Goal: Task Accomplishment & Management: Complete application form

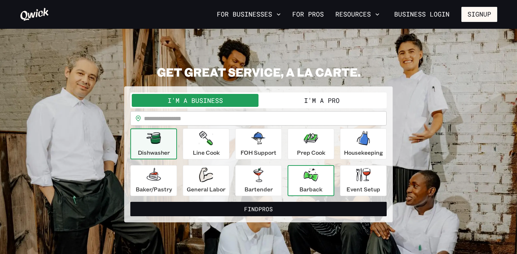
click at [307, 186] on p "Barback" at bounding box center [311, 189] width 23 height 9
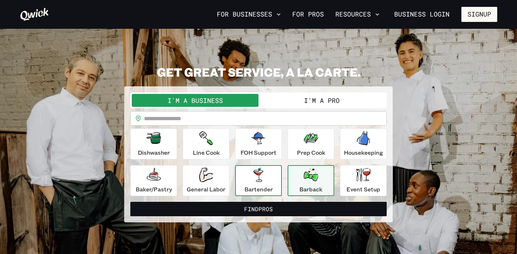
click at [272, 184] on div "Bartender" at bounding box center [259, 180] width 28 height 26
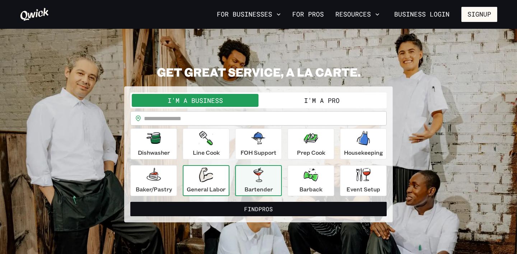
click at [198, 181] on div "General Labor" at bounding box center [206, 180] width 39 height 26
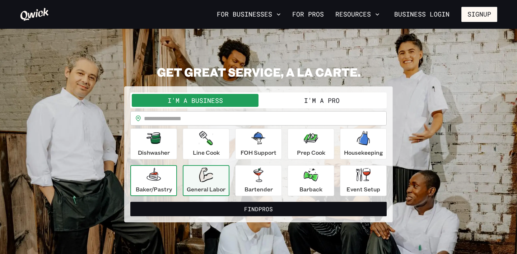
click at [155, 185] on p "Baker/Pastry" at bounding box center [154, 189] width 36 height 9
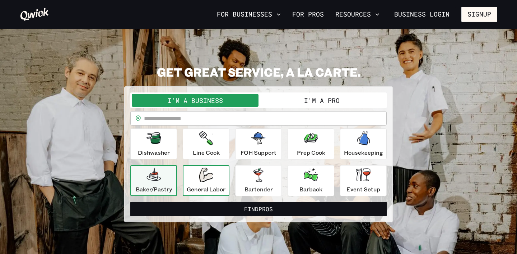
click at [213, 185] on p "General Labor" at bounding box center [206, 189] width 39 height 9
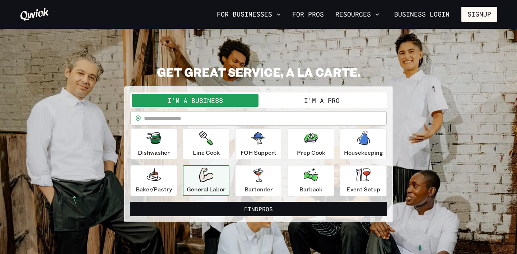
click at [241, 121] on input "text" at bounding box center [265, 118] width 243 height 14
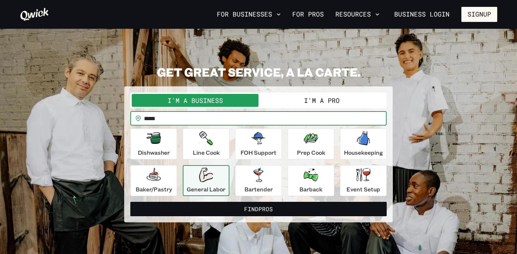
type input "*****"
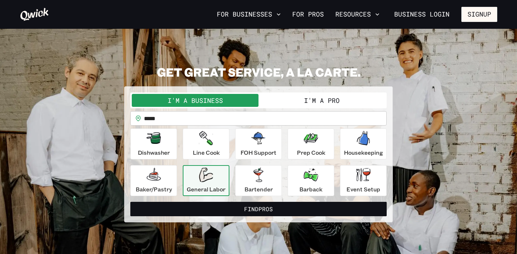
click at [336, 107] on div "I'm a Business I'm a Pro" at bounding box center [258, 100] width 256 height 16
click at [336, 102] on button "I'm a Pro" at bounding box center [322, 100] width 127 height 13
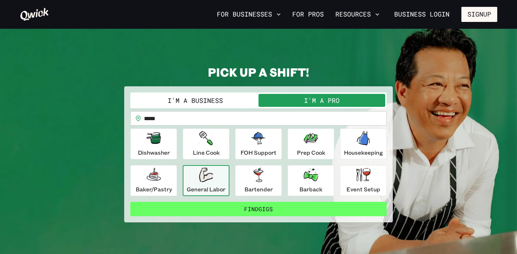
click at [227, 205] on button "Find Gigs" at bounding box center [258, 209] width 256 height 14
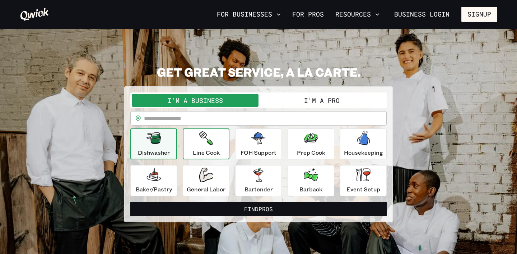
click at [226, 148] on button "Line Cook" at bounding box center [206, 143] width 47 height 31
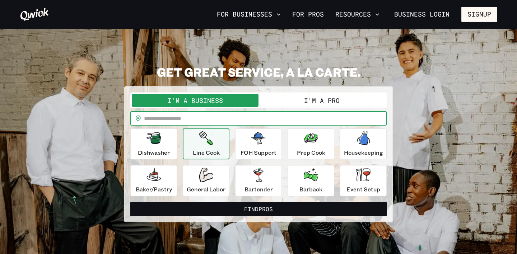
click at [293, 114] on input "text" at bounding box center [265, 118] width 243 height 14
type input "*****"
click at [358, 100] on button "I'm a Pro" at bounding box center [322, 100] width 127 height 13
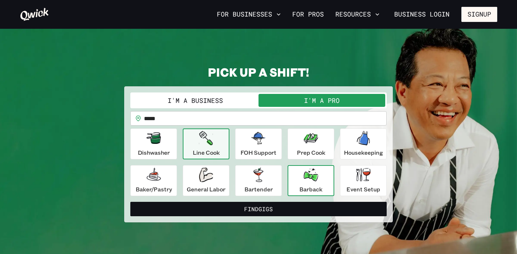
click at [318, 176] on icon "button" at bounding box center [311, 174] width 14 height 13
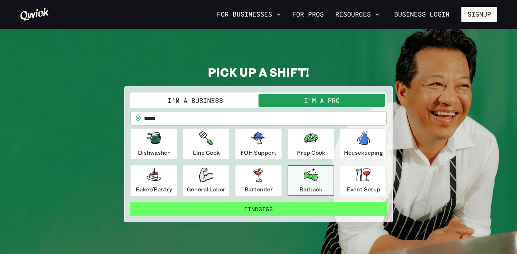
click at [298, 209] on button "Find Gigs" at bounding box center [258, 209] width 256 height 14
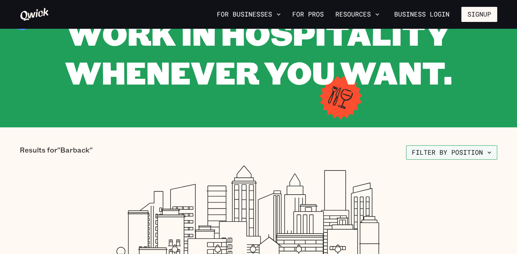
scroll to position [69, 0]
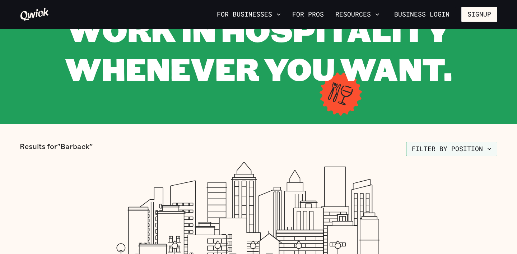
click at [450, 147] on button "Filter by position" at bounding box center [451, 149] width 91 height 14
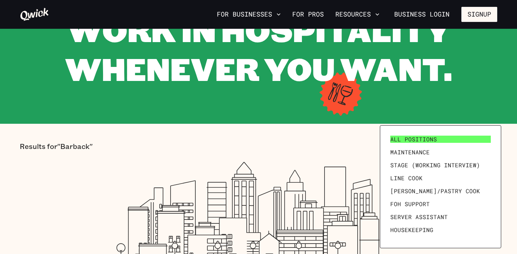
click at [431, 142] on span "All Positions" at bounding box center [413, 138] width 47 height 7
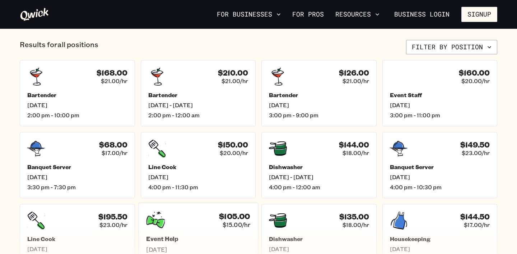
scroll to position [288, 0]
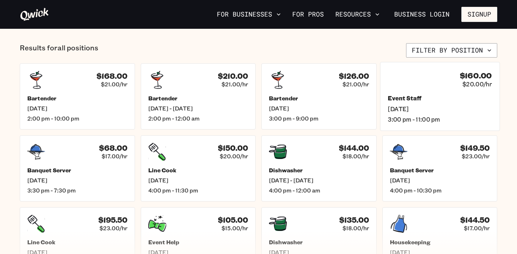
click at [398, 107] on span "[DATE]" at bounding box center [440, 109] width 104 height 8
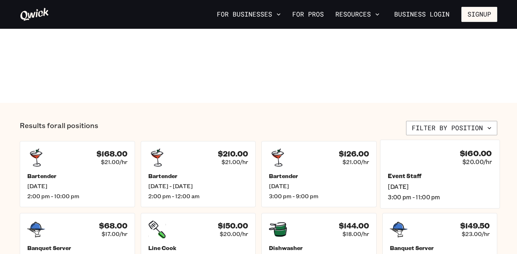
scroll to position [217, 0]
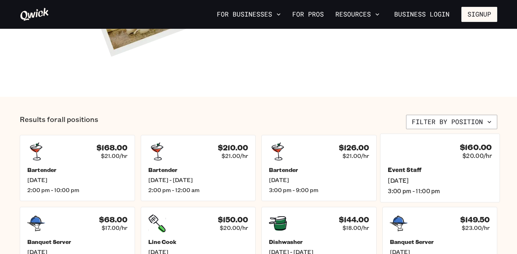
click at [432, 182] on span "[DATE]" at bounding box center [440, 180] width 104 height 8
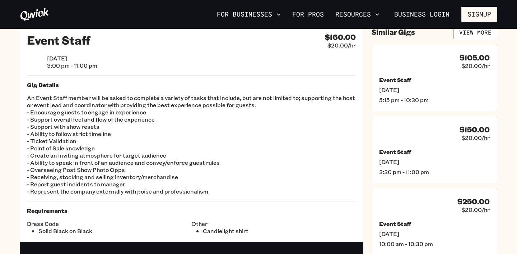
scroll to position [1, 0]
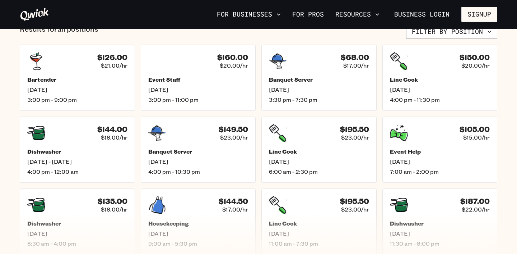
scroll to position [304, 0]
